Goal: Task Accomplishment & Management: Use online tool/utility

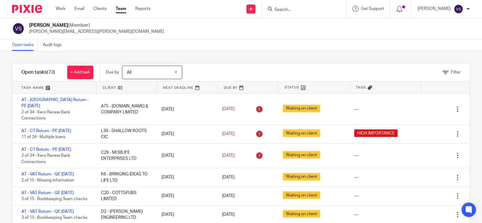
click at [299, 8] on input "Search" at bounding box center [301, 9] width 54 height 5
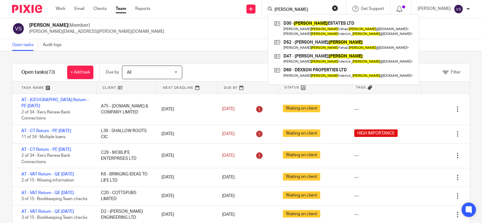
drag, startPoint x: 301, startPoint y: 9, endPoint x: 276, endPoint y: 8, distance: 25.3
click at [276, 8] on div "DICKSON" at bounding box center [303, 9] width 70 height 8
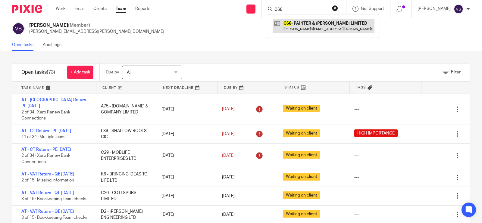
type input "C66"
drag, startPoint x: 288, startPoint y: 10, endPoint x: 278, endPoint y: 9, distance: 10.0
click at [278, 9] on input "C66" at bounding box center [301, 9] width 54 height 5
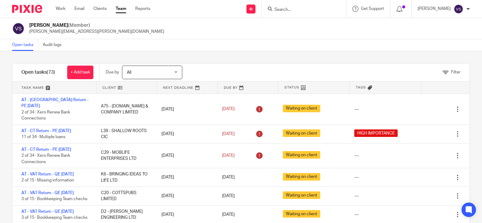
click at [293, 10] on input "Search" at bounding box center [301, 9] width 54 height 5
type input "C66"
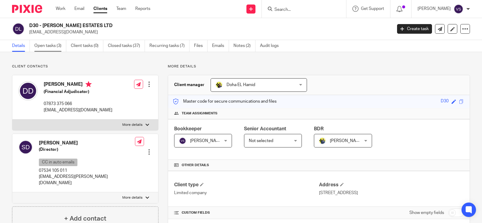
click at [40, 45] on link "Open tasks (3)" at bounding box center [50, 46] width 32 height 12
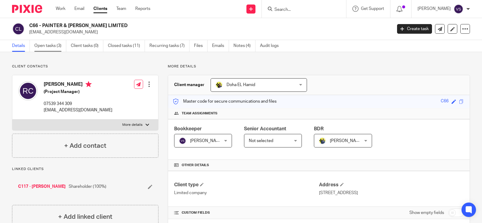
click at [45, 44] on link "Open tasks (3)" at bounding box center [50, 46] width 32 height 12
click at [42, 51] on link "Open tasks (3)" at bounding box center [50, 46] width 32 height 12
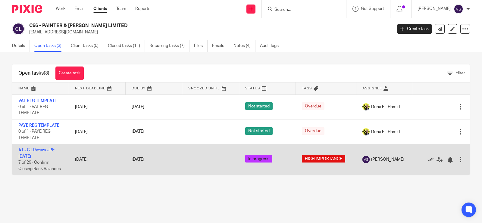
click at [38, 150] on link "AT - CT Return - PE [DATE]" at bounding box center [36, 153] width 36 height 10
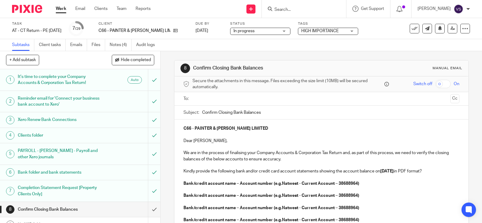
scroll to position [38, 0]
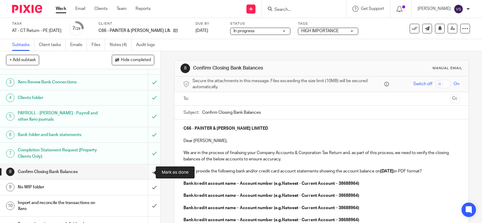
click at [146, 171] on input "submit" at bounding box center [80, 171] width 160 height 15
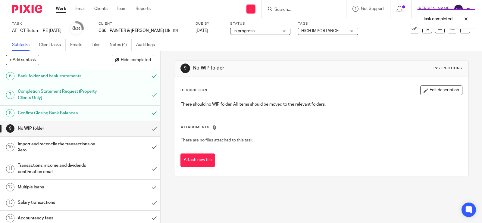
scroll to position [113, 0]
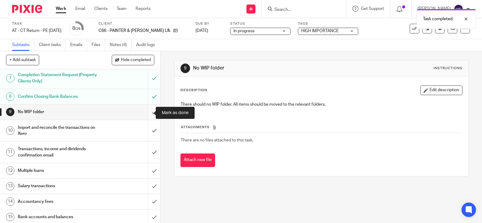
click at [144, 112] on input "submit" at bounding box center [80, 111] width 160 height 15
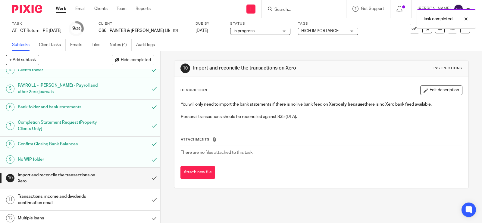
scroll to position [113, 0]
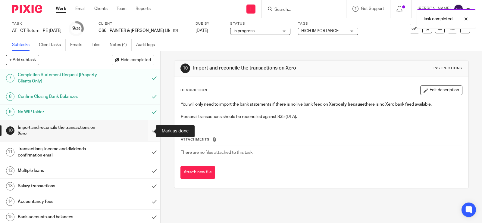
click at [145, 129] on input "submit" at bounding box center [80, 130] width 160 height 21
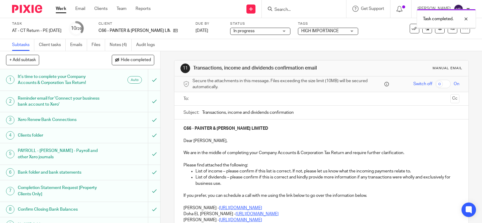
scroll to position [150, 0]
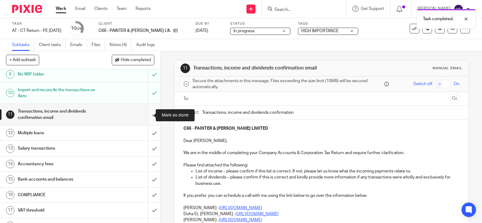
click at [147, 115] on input "submit" at bounding box center [80, 114] width 160 height 21
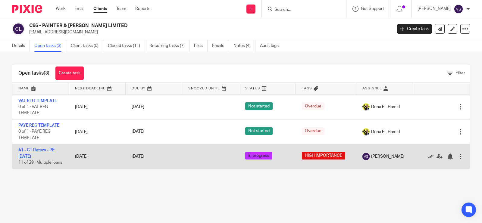
click at [38, 151] on link "AT - CT Return - PE [DATE]" at bounding box center [36, 153] width 36 height 10
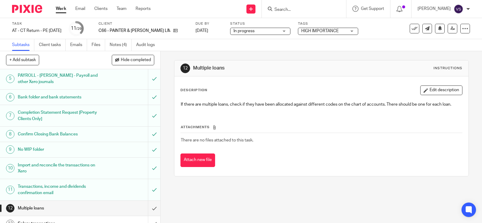
scroll to position [38, 0]
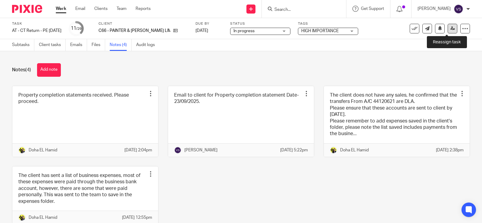
click at [450, 26] on icon at bounding box center [452, 28] width 5 height 5
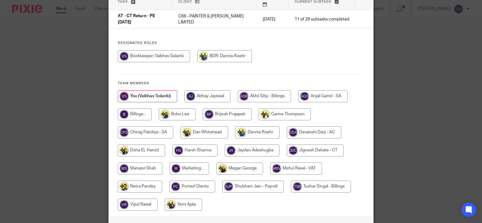
scroll to position [75, 0]
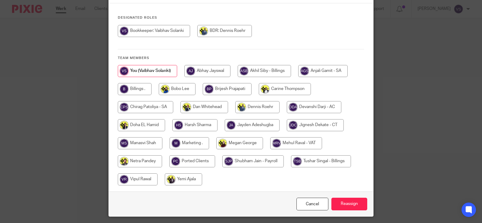
click at [334, 119] on input "radio" at bounding box center [315, 125] width 57 height 12
radio input "true"
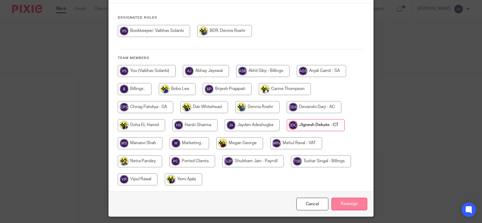
click at [349, 198] on input "Reassign" at bounding box center [349, 204] width 36 height 13
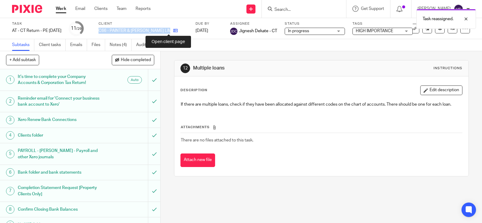
drag, startPoint x: 108, startPoint y: 28, endPoint x: 168, endPoint y: 31, distance: 59.4
click at [168, 31] on div "Task AT - CT Return - PE [DATE] Save AT - [GEOGRAPHIC_DATA] Return - PE [DATE] …" at bounding box center [202, 28] width 381 height 14
copy div "C66 - PAINTER & [PERSON_NAME] LIMITED"
